Goal: Information Seeking & Learning: Compare options

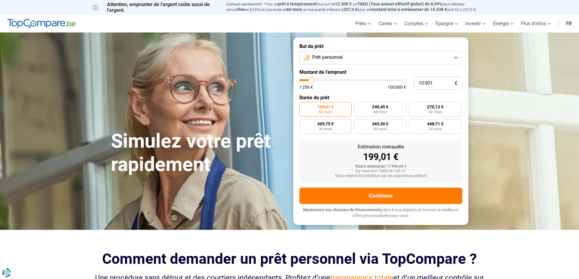
type input "11 500"
type input "11500"
type input "13 000"
type input "13000"
type input "14 250"
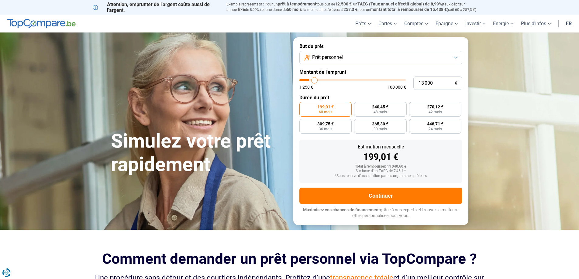
type input "14250"
type input "14 750"
type input "14750"
type input "16 000"
type input "16000"
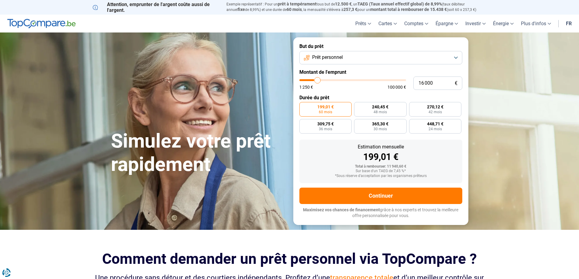
type input "17 500"
type input "17500"
type input "17 750"
type input "17750"
type input "18 000"
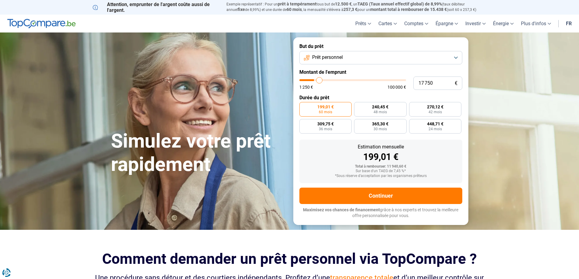
type input "18000"
type input "18 750"
type input "18750"
type input "20 250"
type input "20250"
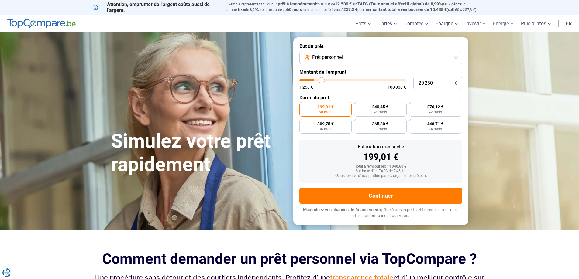
type input "21 500"
type input "21500"
type input "21 750"
type input "21750"
type input "22 000"
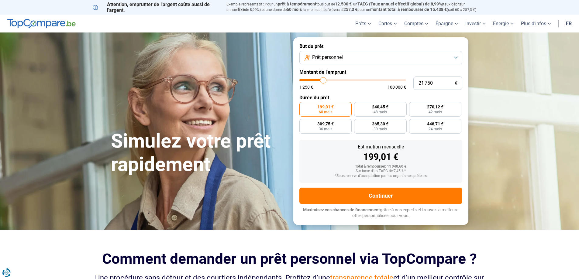
type input "22000"
type input "22 250"
type input "22250"
type input "23 250"
type input "23250"
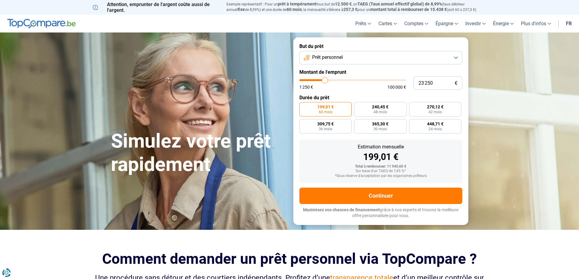
type input "23 500"
type input "23500"
type input "24 500"
type input "24500"
type input "27 500"
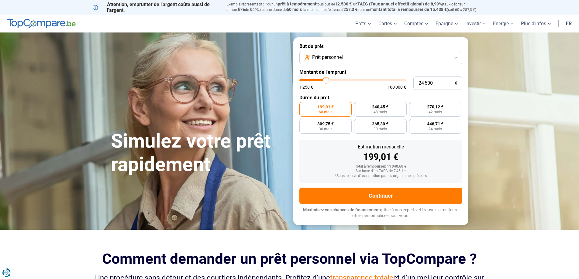
type input "27500"
type input "29 000"
type input "29000"
type input "28 750"
type input "28750"
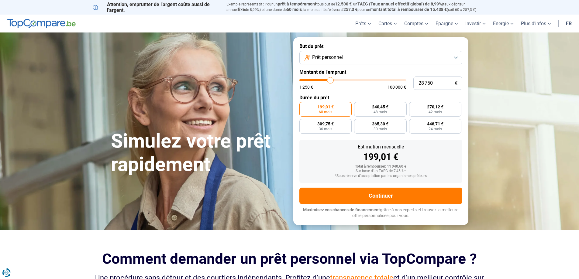
type input "28 000"
type input "28000"
type input "27 750"
type input "27750"
type input "27 250"
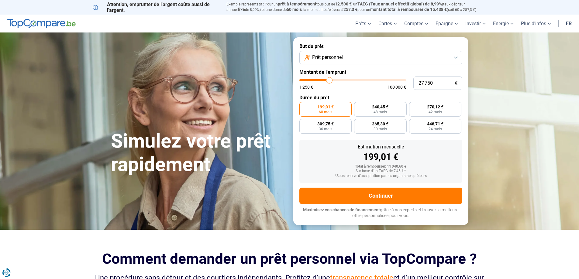
type input "27250"
type input "26 750"
type input "26750"
type input "26 500"
type input "26500"
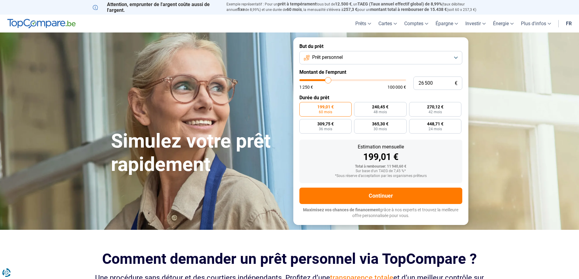
type input "26 000"
type input "26000"
type input "25 750"
type input "25750"
type input "25 250"
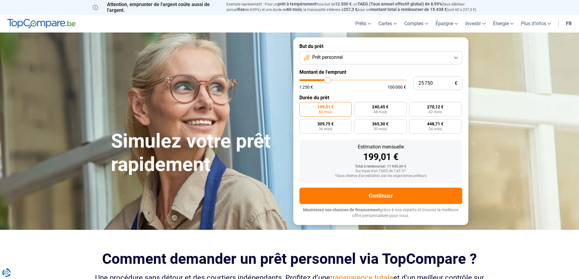
type input "25250"
type input "24 750"
type input "24750"
type input "24 500"
type input "24500"
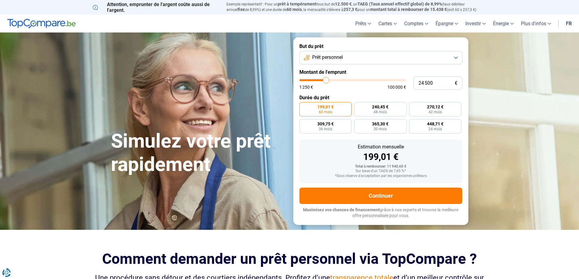
type input "23 750"
type input "23750"
type input "23 250"
type input "23250"
type input "22 750"
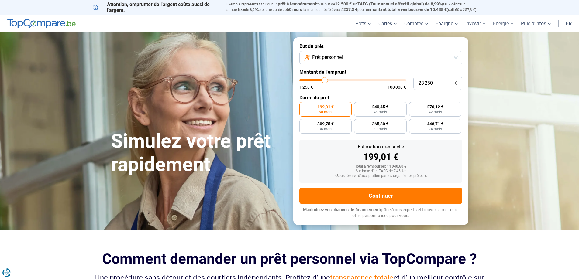
type input "22750"
type input "21 250"
type input "21250"
type input "19 250"
type input "19250"
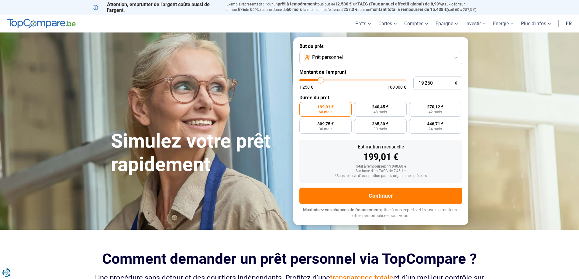
type input "19 000"
type input "19000"
type input "19 750"
type input "19750"
type input "20 000"
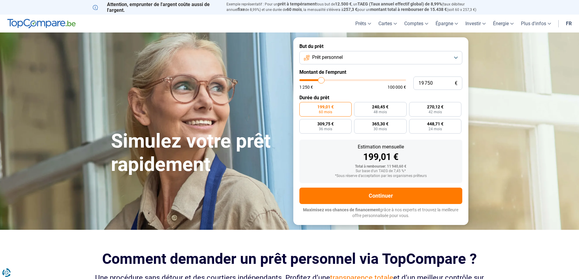
type input "20000"
type input "20 750"
type input "20750"
type input "21 250"
type input "21250"
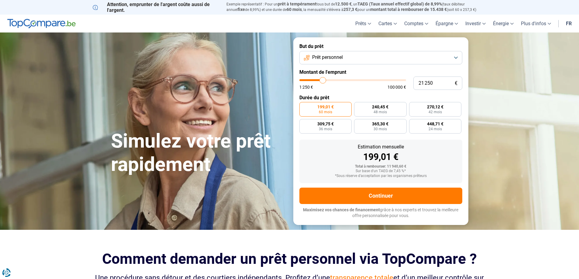
type input "21 750"
type input "21750"
type input "22 000"
type input "22000"
type input "21 750"
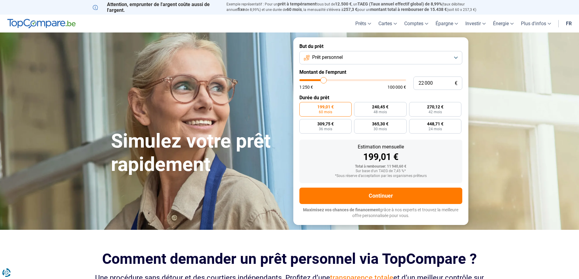
type input "21750"
type input "21 250"
type input "21250"
type input "20 750"
drag, startPoint x: 312, startPoint y: 81, endPoint x: 322, endPoint y: 84, distance: 11.0
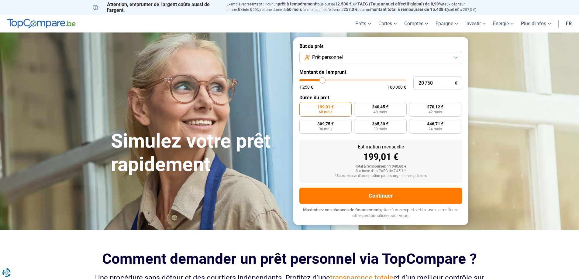
type input "20750"
click at [322, 81] on input "range" at bounding box center [352, 80] width 107 height 2
radio input "false"
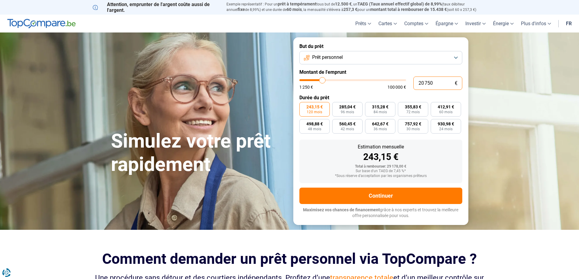
click at [434, 82] on input "20 750" at bounding box center [437, 83] width 49 height 13
type input "2 075"
type input "2000"
type input "207"
type input "1250"
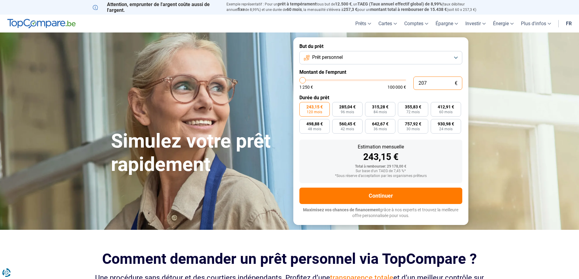
type input "20"
type input "1250"
type input "200"
type input "1250"
type input "2 000"
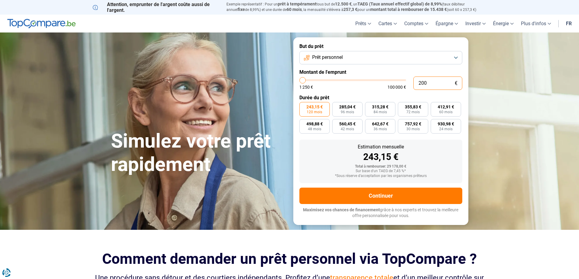
type input "2000"
type input "20 000"
type input "20000"
radio input "true"
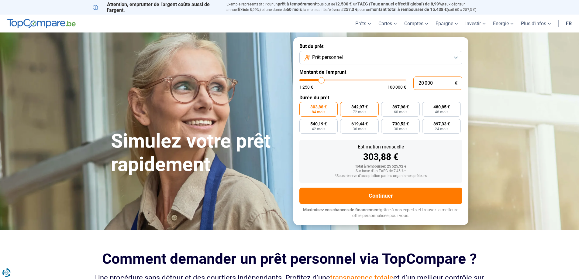
type input "20 000"
click at [356, 109] on span "342,97 €" at bounding box center [359, 107] width 16 height 4
click at [344, 106] on input "342,97 € 72 mois" at bounding box center [342, 104] width 4 height 4
radio input "true"
click at [325, 107] on span "303,88 €" at bounding box center [318, 107] width 16 height 4
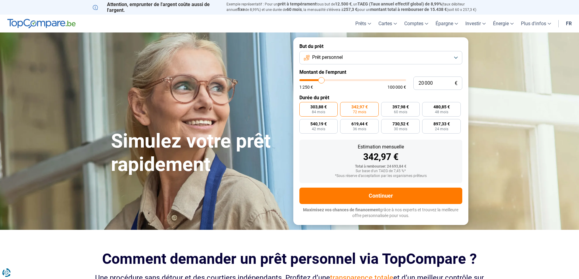
click at [303, 106] on input "303,88 € 84 mois" at bounding box center [301, 104] width 4 height 4
radio input "true"
